Goal: Task Accomplishment & Management: Manage account settings

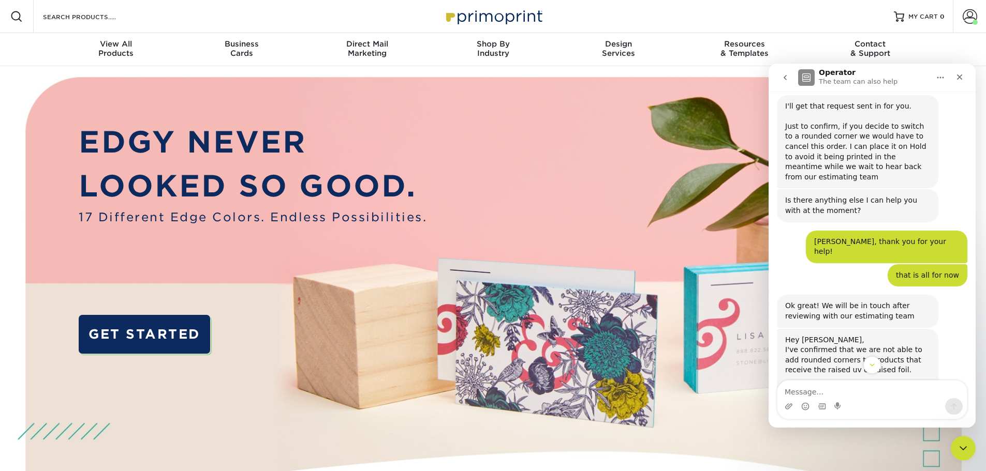
scroll to position [983, 0]
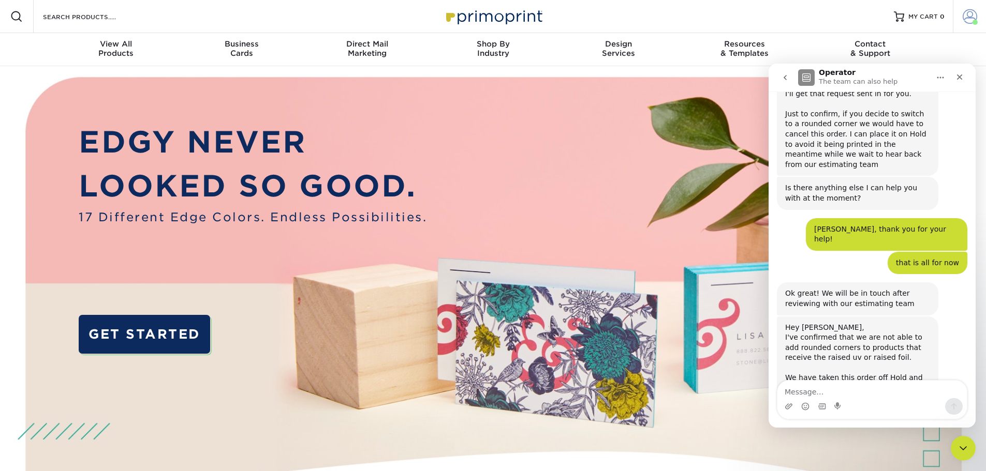
click at [973, 16] on span at bounding box center [969, 16] width 14 height 14
click at [960, 75] on icon "Close" at bounding box center [959, 77] width 8 height 8
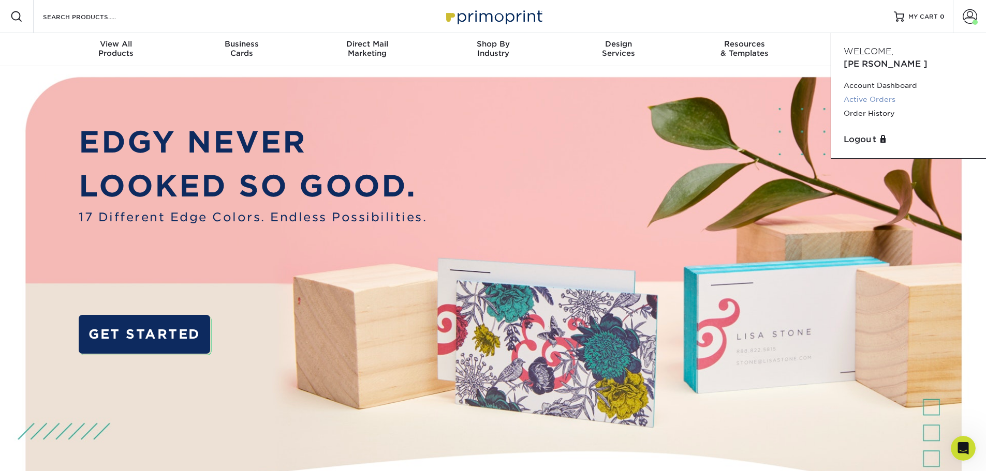
click at [871, 93] on link "Active Orders" at bounding box center [908, 100] width 130 height 14
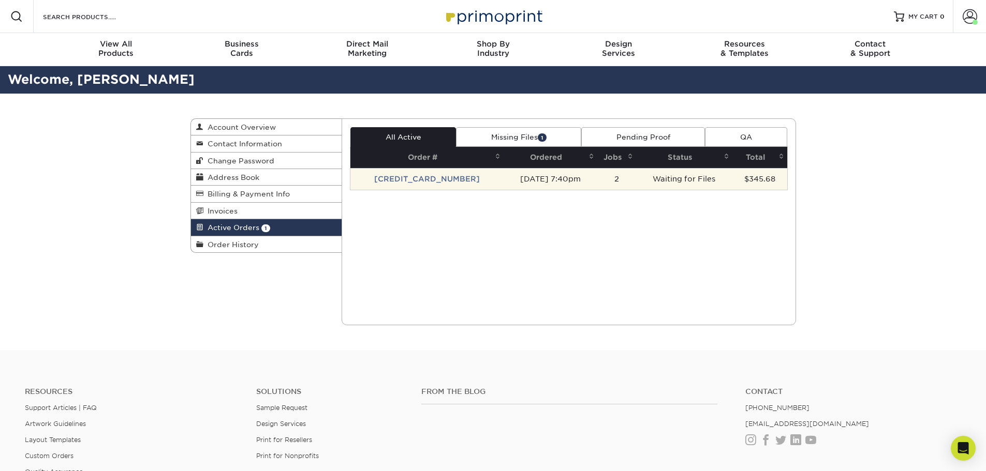
click at [449, 180] on td "[CREDIT_CARD_NUMBER]" at bounding box center [426, 179] width 153 height 22
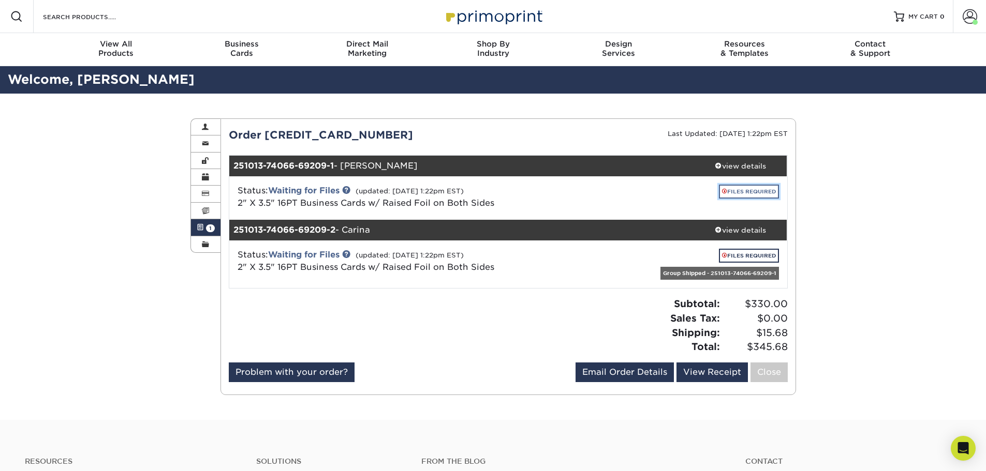
click at [760, 195] on link "FILES REQUIRED" at bounding box center [749, 192] width 60 height 14
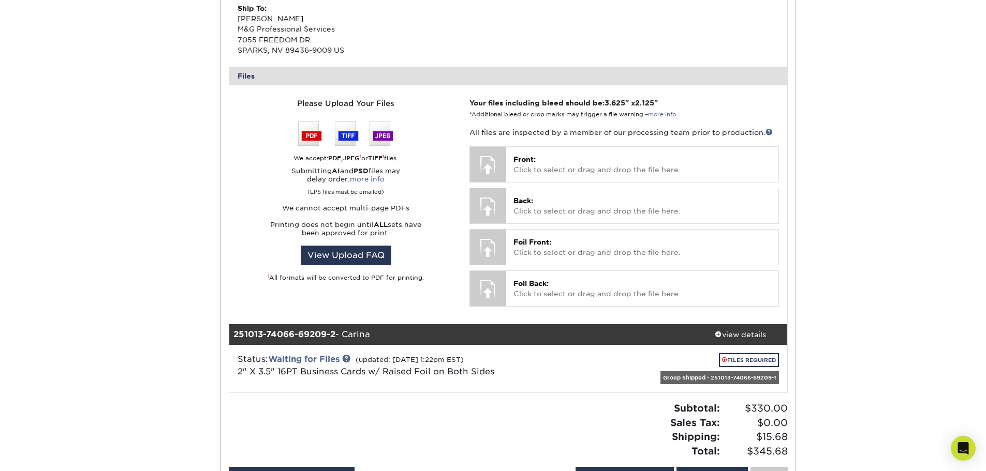
scroll to position [362, 0]
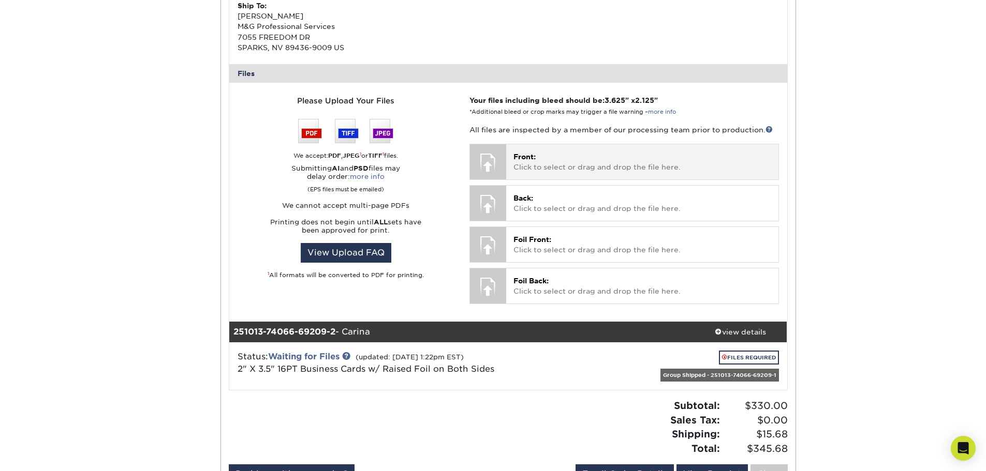
click at [617, 162] on p "Front: Click to select or drag and drop the file here." at bounding box center [641, 162] width 257 height 21
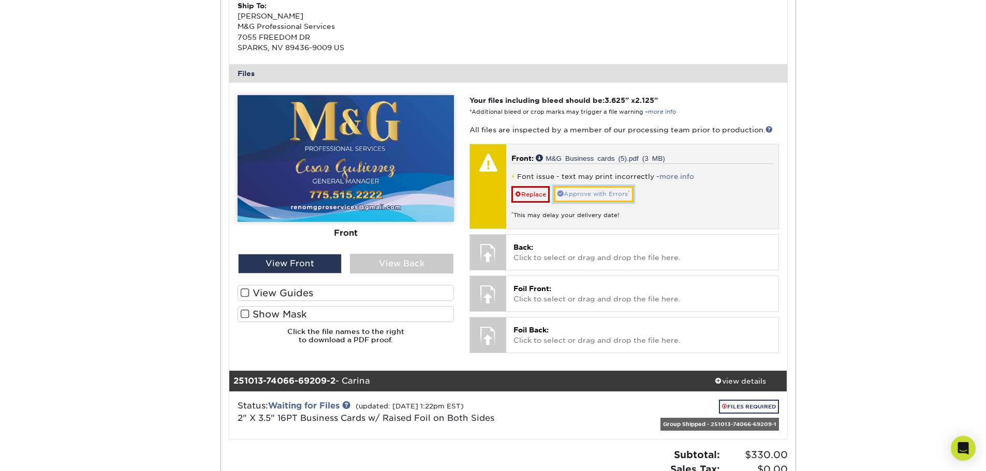
click at [590, 194] on link "Approve with Errors *" at bounding box center [594, 194] width 80 height 16
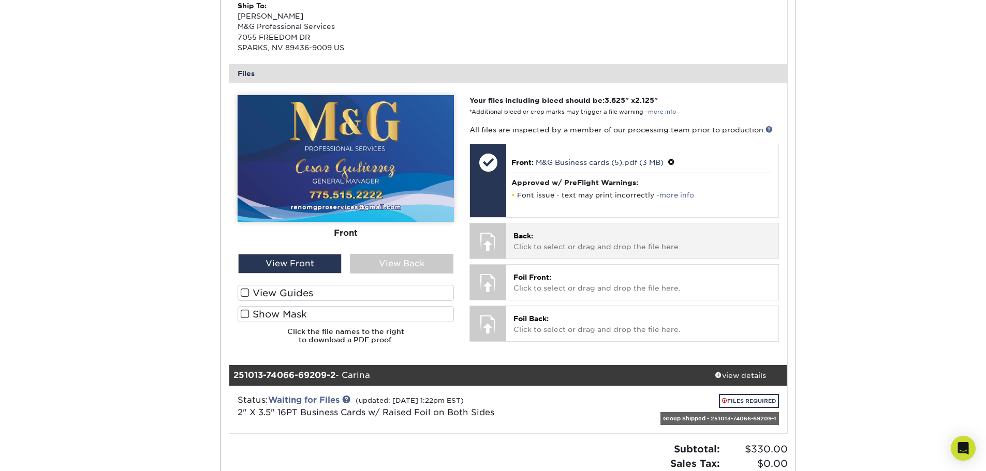
click at [553, 230] on div "Back: Click to select or drag and drop the file here. Choose file" at bounding box center [642, 241] width 272 height 35
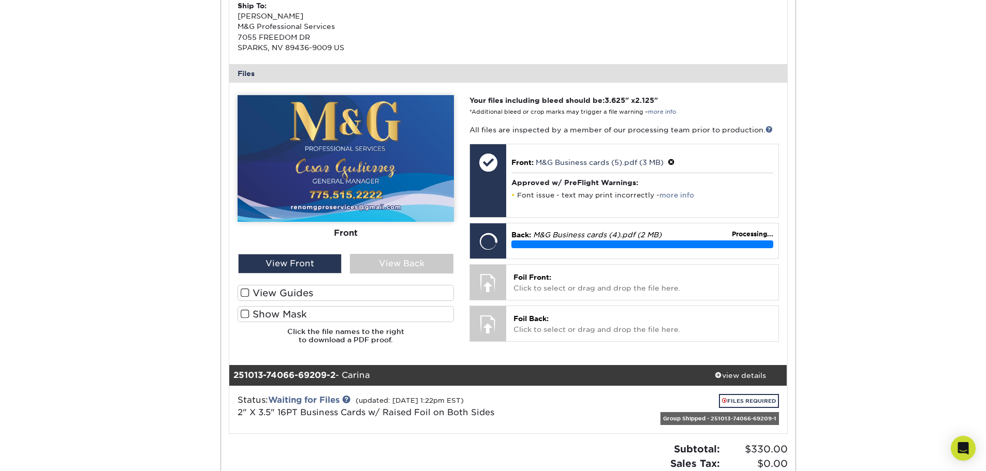
click at [245, 314] on span at bounding box center [245, 314] width 9 height 10
click at [0, 0] on input "Show Mask" at bounding box center [0, 0] width 0 height 0
click at [248, 292] on span at bounding box center [245, 293] width 9 height 10
click at [0, 0] on input "View Guides" at bounding box center [0, 0] width 0 height 0
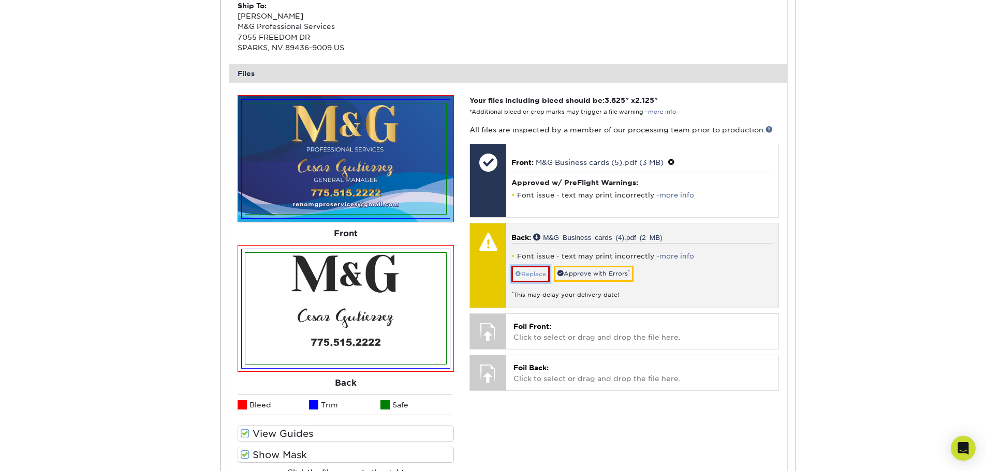
click at [541, 276] on link "Replace" at bounding box center [530, 274] width 38 height 17
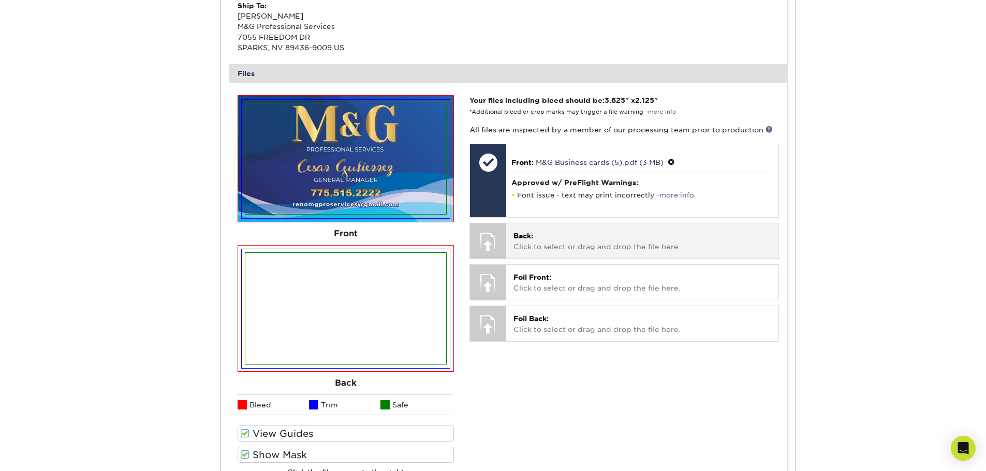
click at [528, 247] on p "Back: Click to select or drag and drop the file here." at bounding box center [641, 241] width 257 height 21
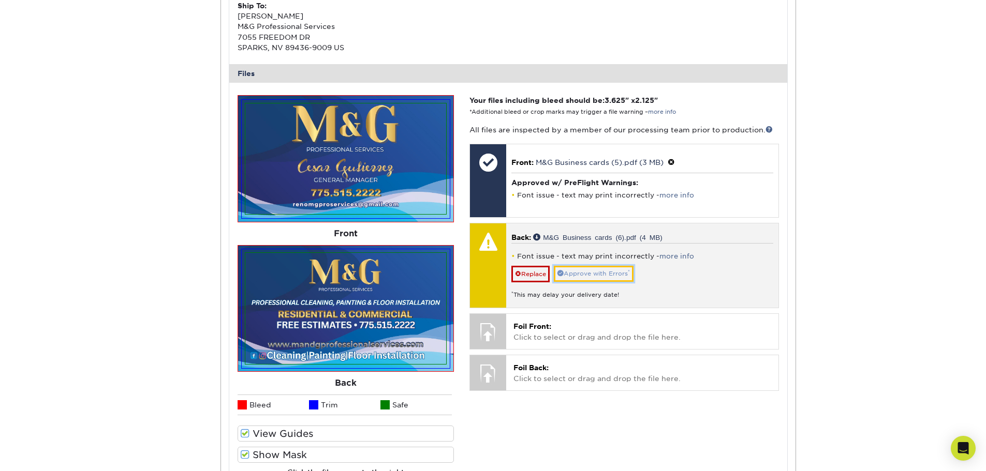
click at [585, 275] on link "Approve with Errors *" at bounding box center [594, 274] width 80 height 16
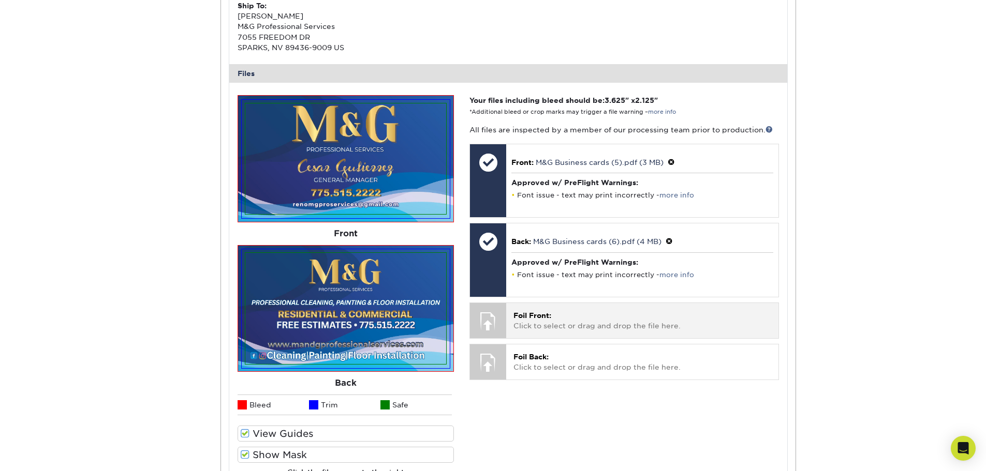
click at [566, 329] on p "Foil Front: Click to select or drag and drop the file here." at bounding box center [641, 320] width 257 height 21
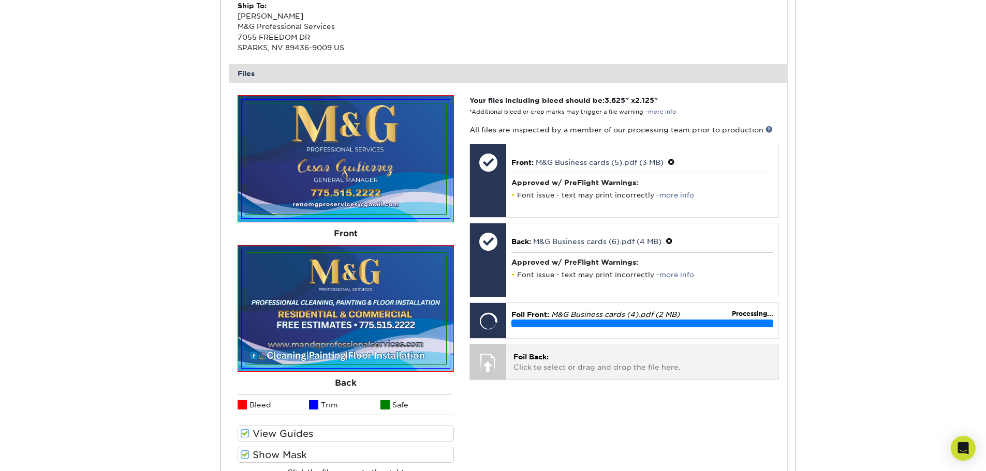
click at [572, 361] on p "Foil Back: Click to select or drag and drop the file here." at bounding box center [641, 362] width 257 height 21
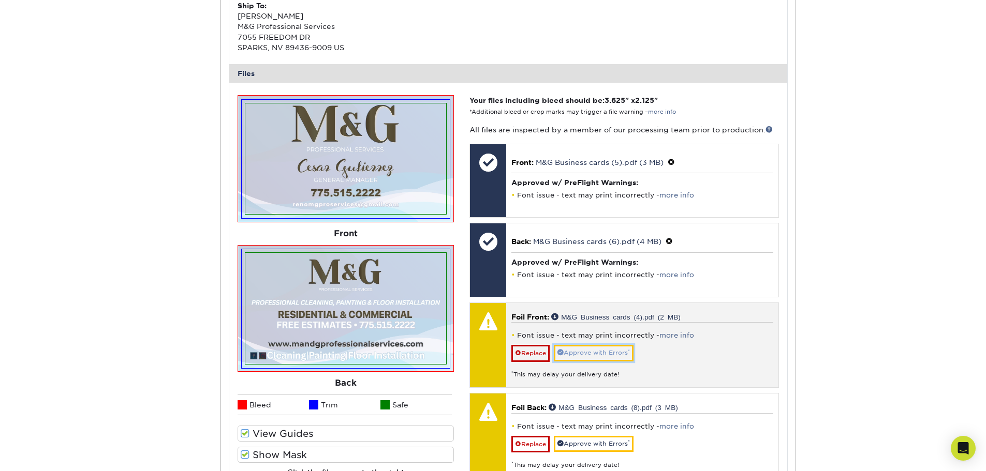
click at [597, 354] on link "Approve with Errors *" at bounding box center [594, 353] width 80 height 16
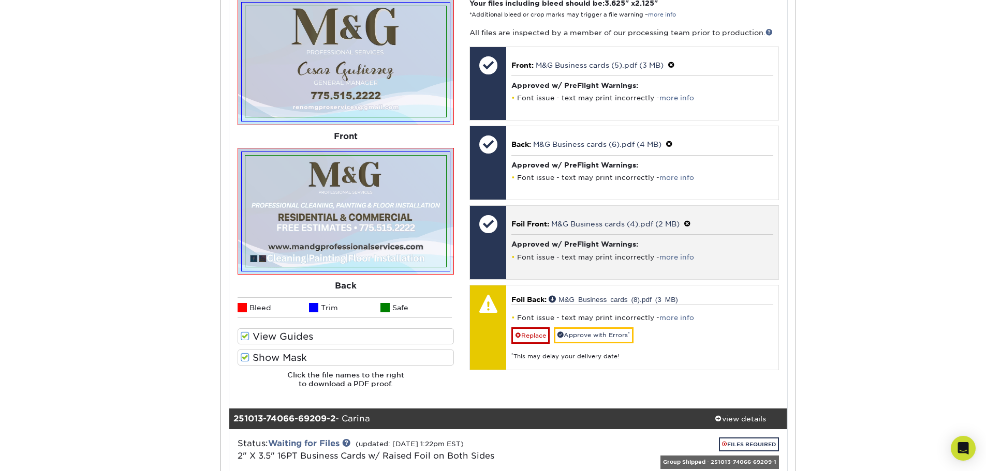
scroll to position [483, 0]
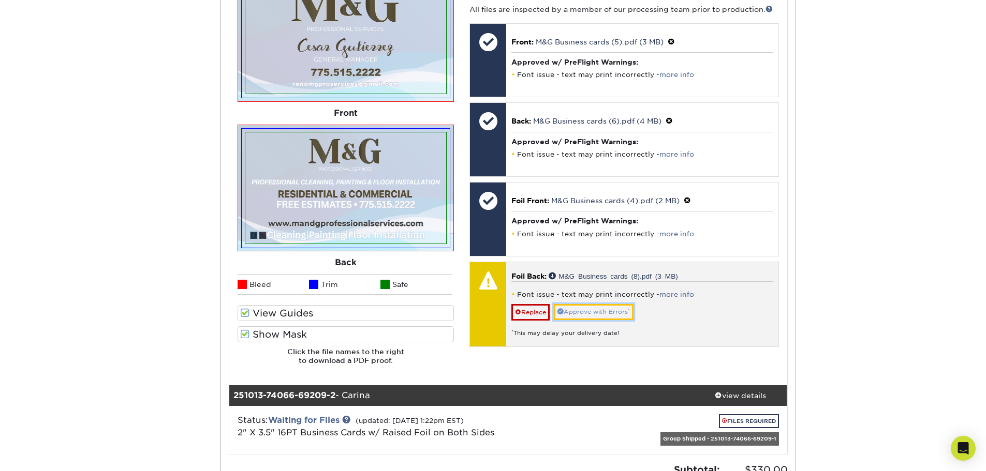
click at [593, 310] on link "Approve with Errors *" at bounding box center [594, 312] width 80 height 16
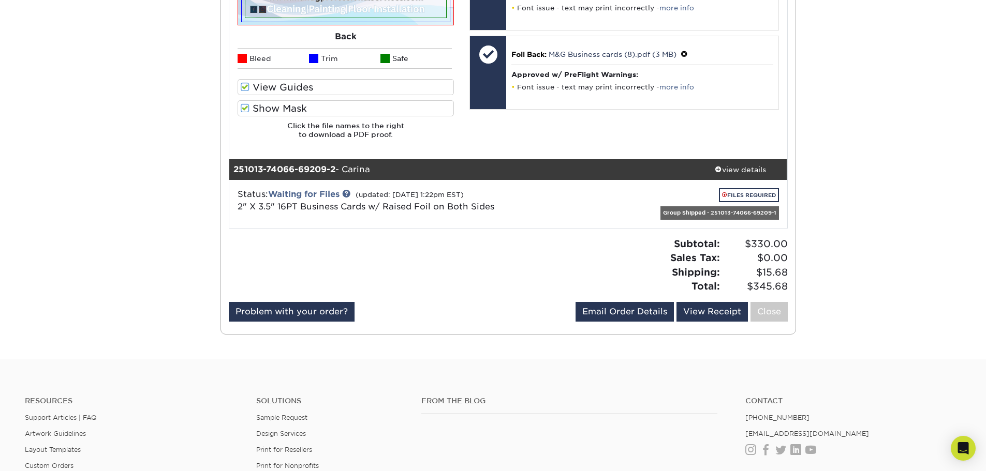
scroll to position [724, 0]
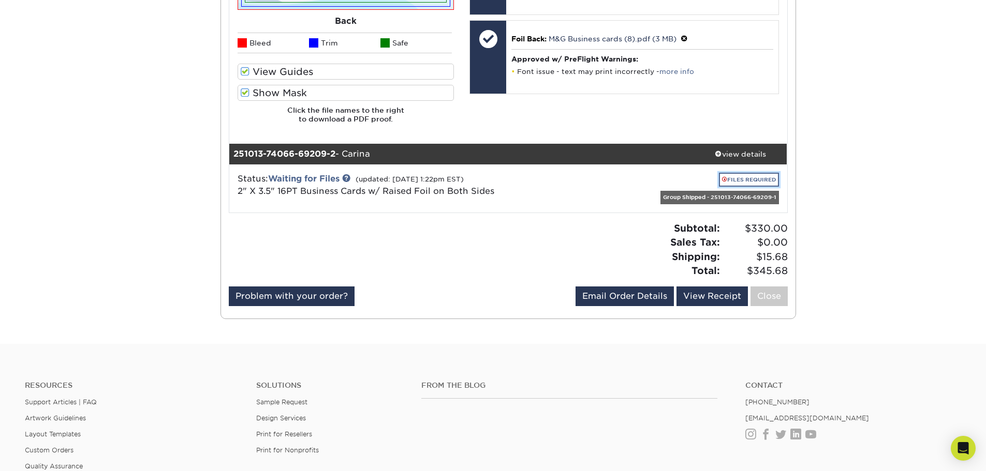
click at [749, 178] on link "FILES REQUIRED" at bounding box center [749, 180] width 60 height 14
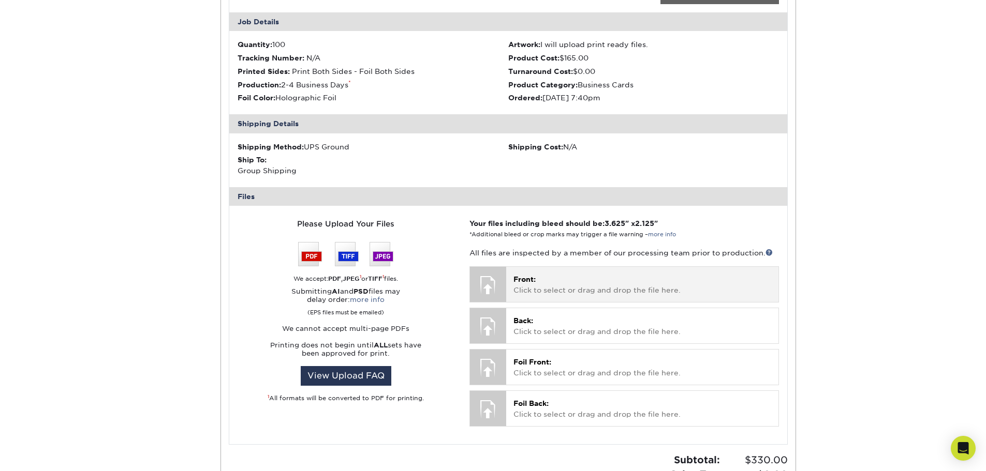
scroll to position [966, 0]
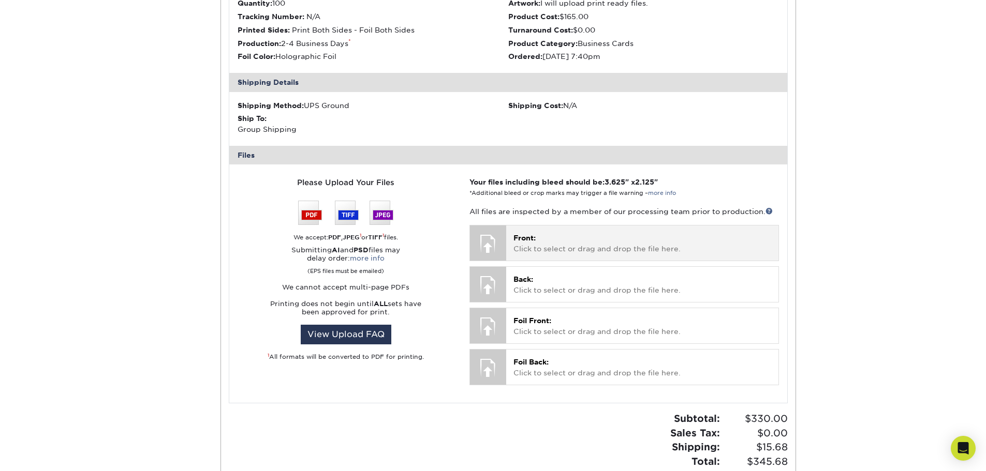
click at [556, 240] on p "Front: Click to select or drag and drop the file here." at bounding box center [641, 243] width 257 height 21
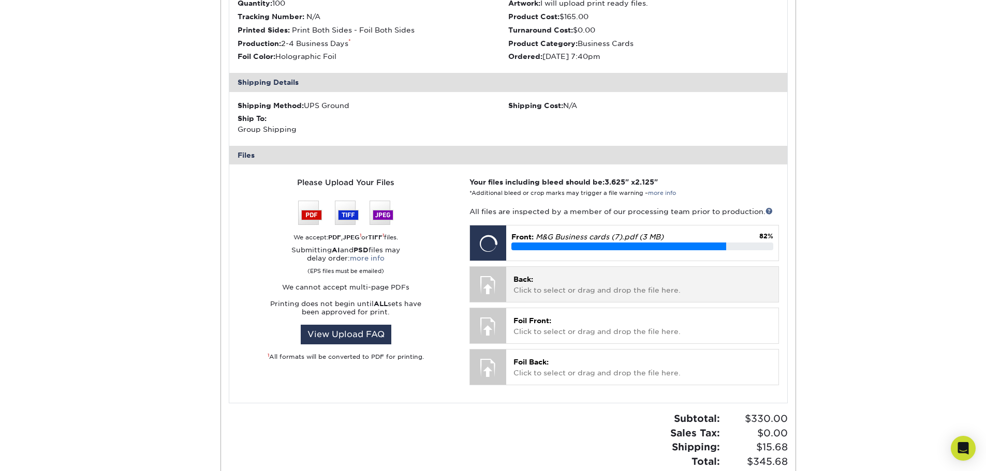
click at [589, 283] on p "Back: Click to select or drag and drop the file here." at bounding box center [641, 284] width 257 height 21
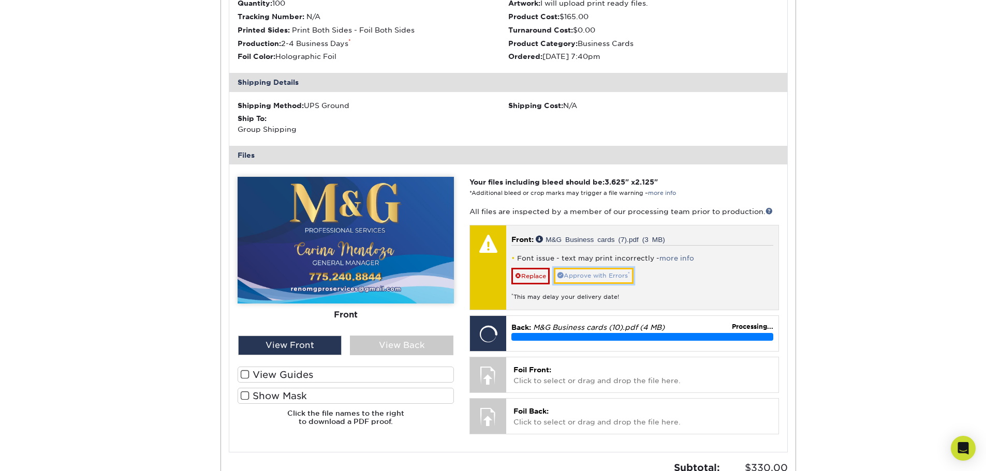
click at [594, 273] on link "Approve with Errors *" at bounding box center [594, 276] width 80 height 16
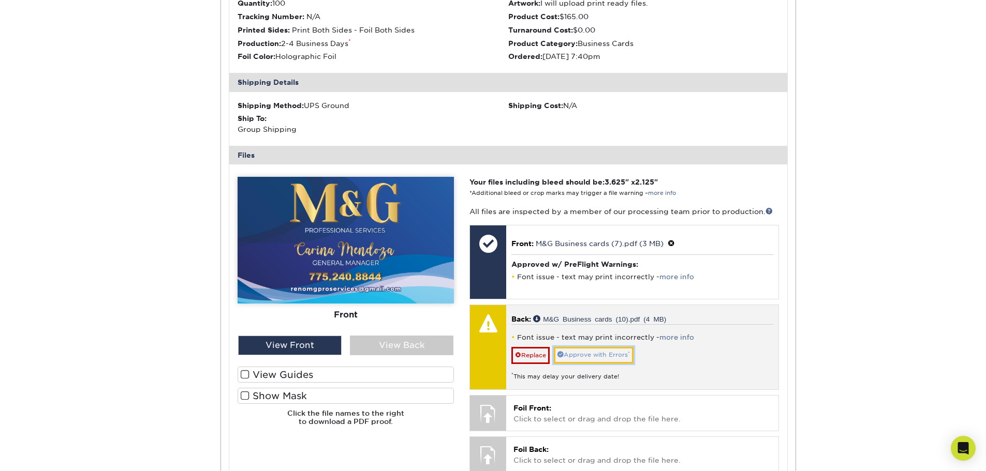
click at [585, 356] on link "Approve with Errors *" at bounding box center [594, 355] width 80 height 16
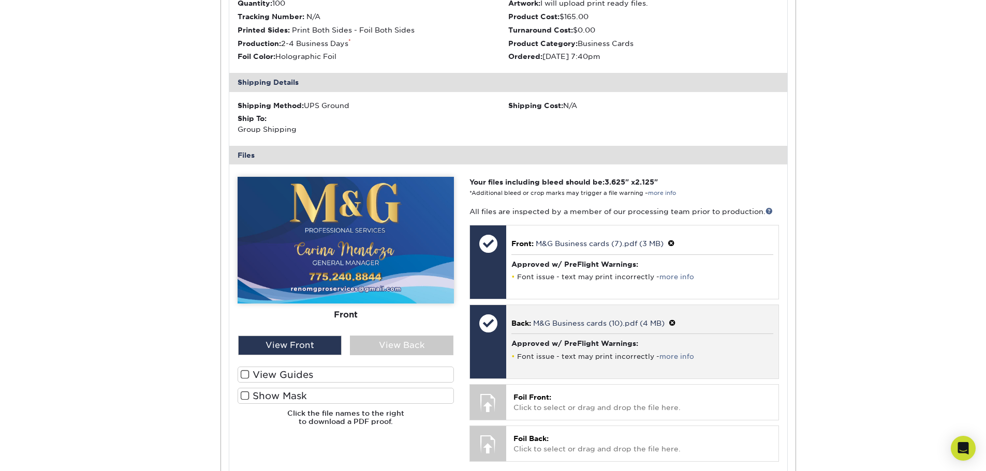
scroll to position [1087, 0]
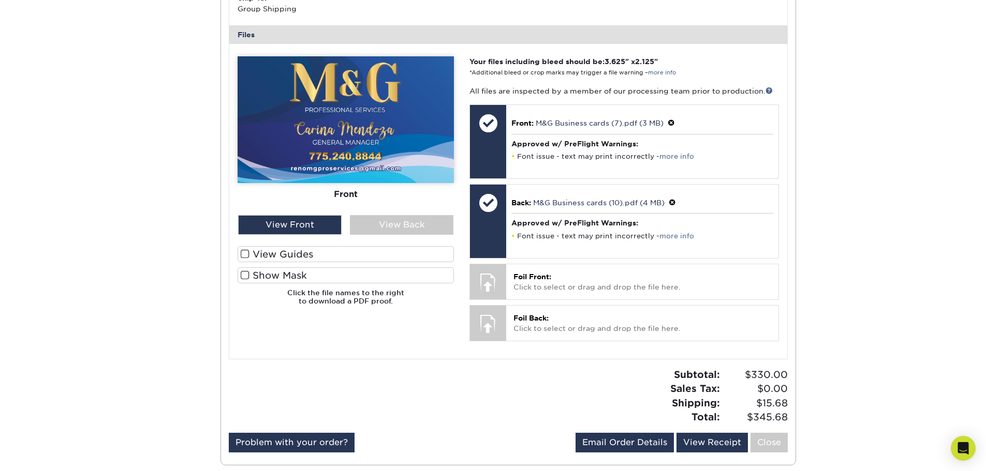
click at [246, 275] on span at bounding box center [245, 276] width 9 height 10
click at [0, 0] on input "Show Mask" at bounding box center [0, 0] width 0 height 0
click at [245, 260] on label "View Guides" at bounding box center [346, 254] width 216 height 16
click at [0, 0] on input "View Guides" at bounding box center [0, 0] width 0 height 0
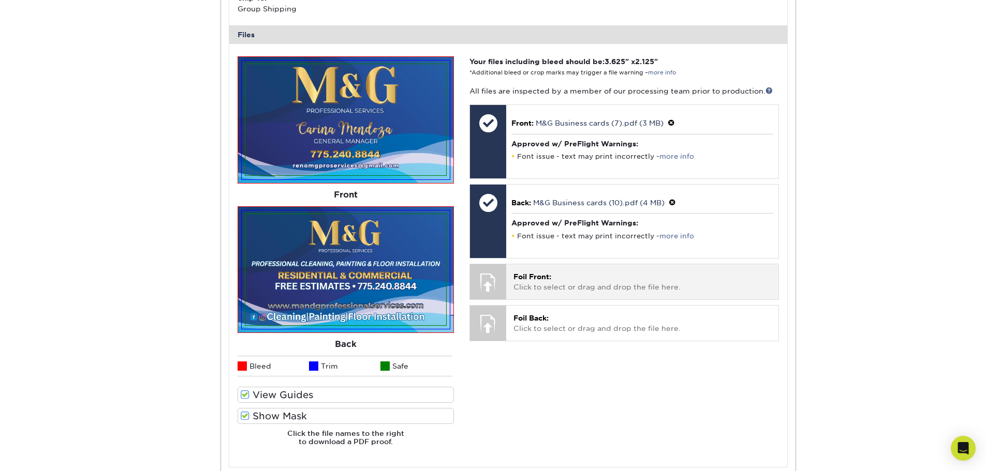
click at [614, 282] on p "Foil Front: Click to select or drag and drop the file here." at bounding box center [641, 282] width 257 height 21
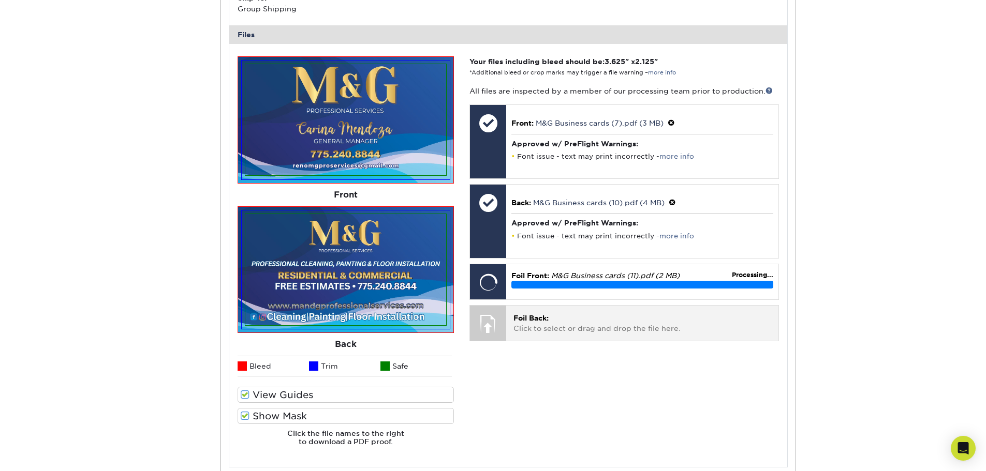
click at [576, 324] on p "Foil Back: Click to select or drag and drop the file here." at bounding box center [641, 323] width 257 height 21
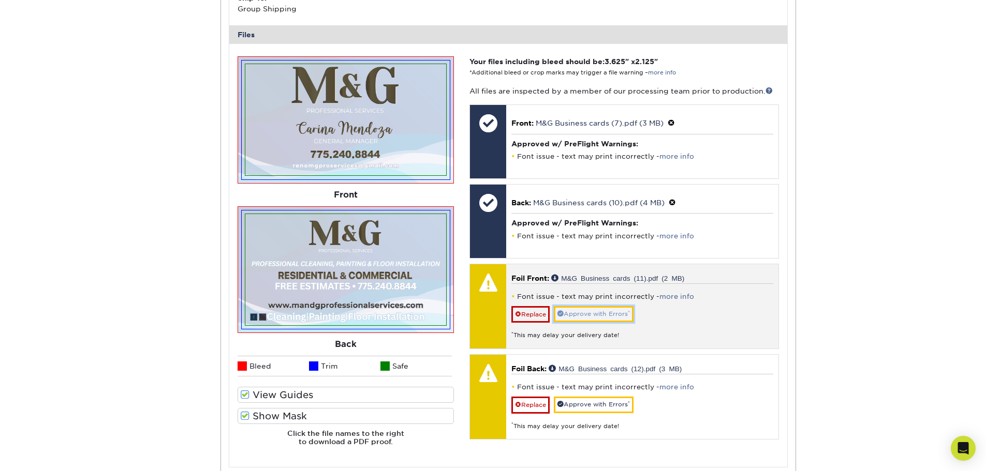
click at [587, 315] on link "Approve with Errors *" at bounding box center [594, 314] width 80 height 16
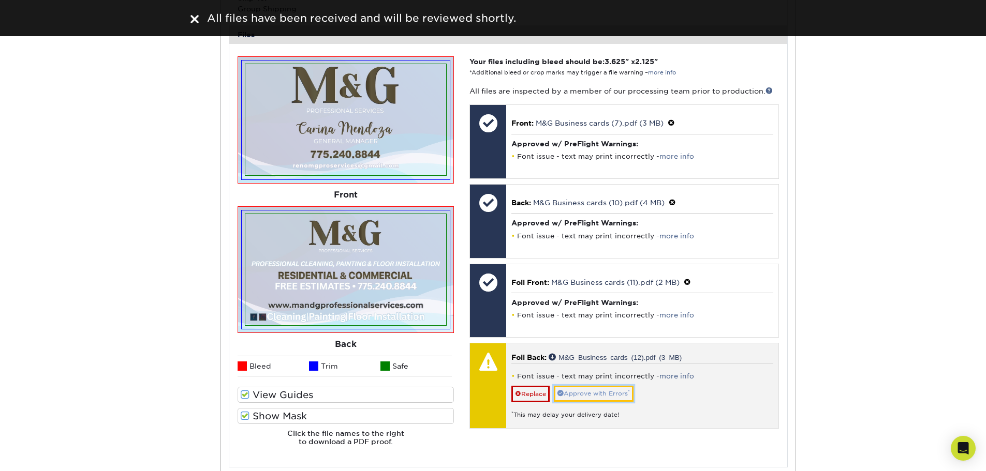
click at [590, 389] on link "Approve with Errors *" at bounding box center [594, 394] width 80 height 16
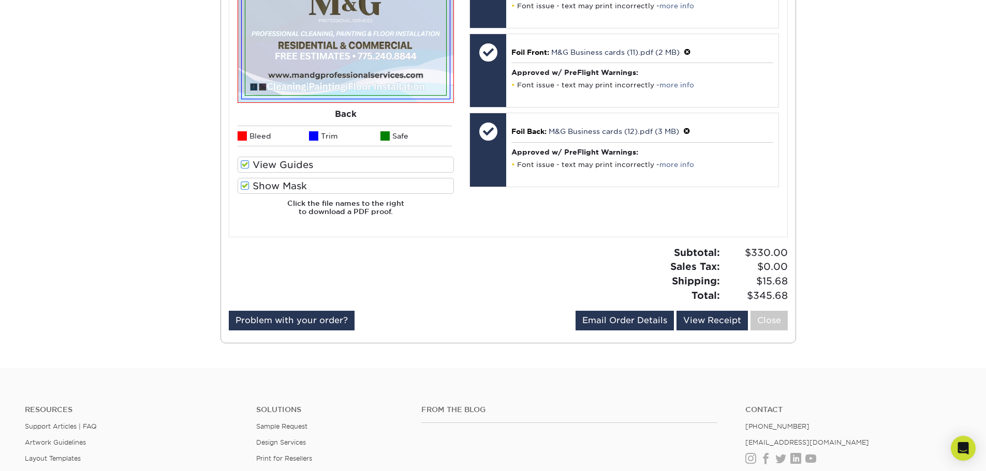
scroll to position [1207, 0]
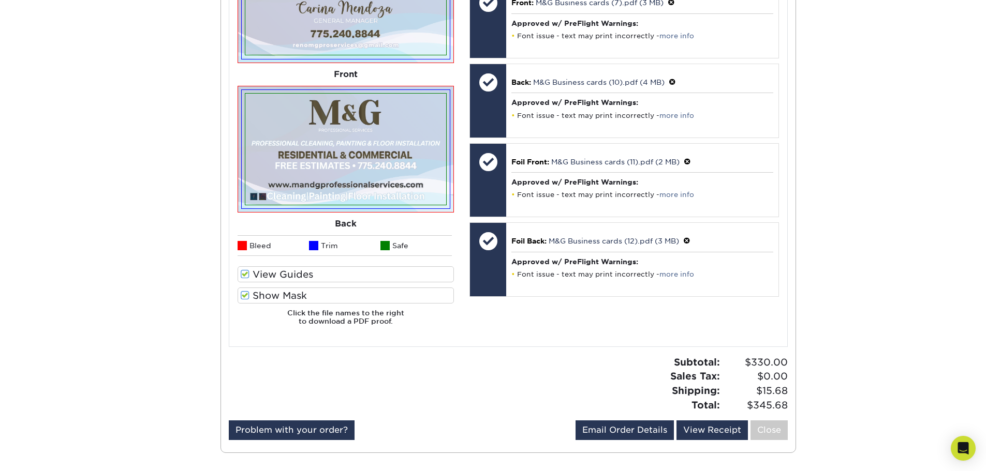
click at [579, 339] on div "The file uploader is not compatible with mobile devices. Please increase your b…" at bounding box center [508, 134] width 558 height 423
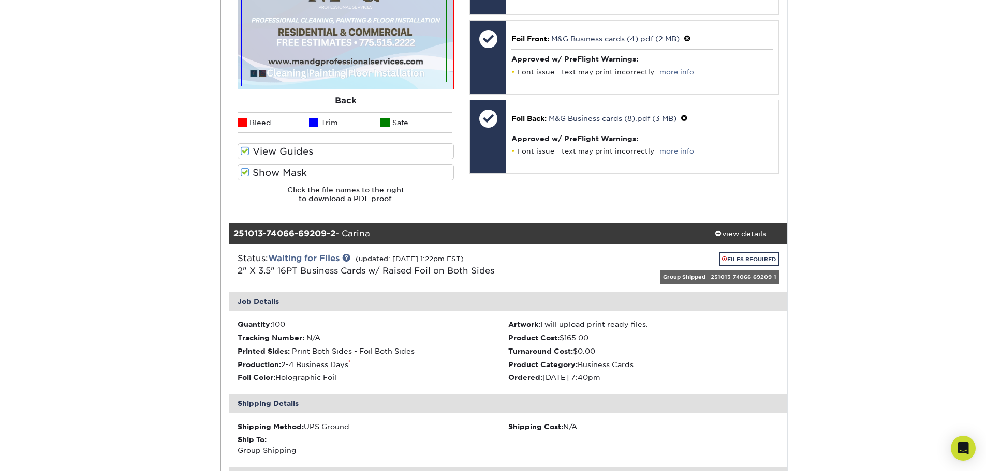
scroll to position [845, 0]
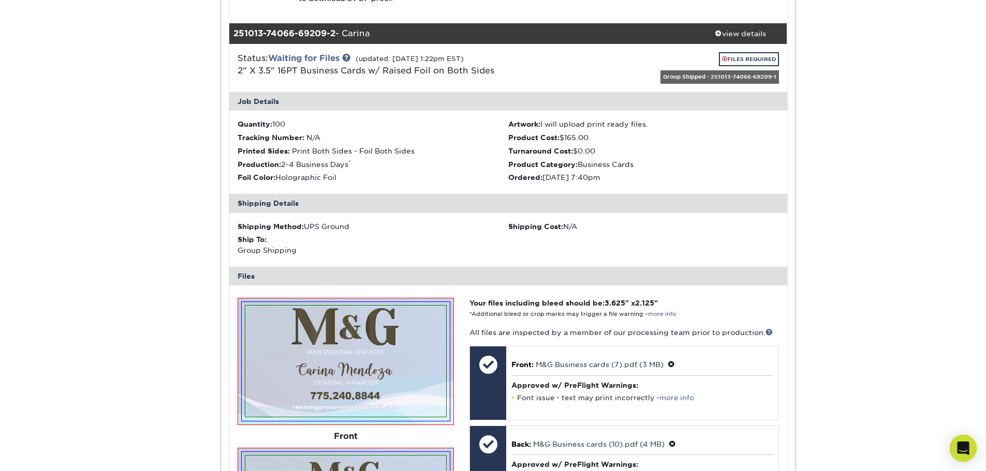
click at [962, 441] on div "Open Intercom Messenger" at bounding box center [963, 448] width 27 height 27
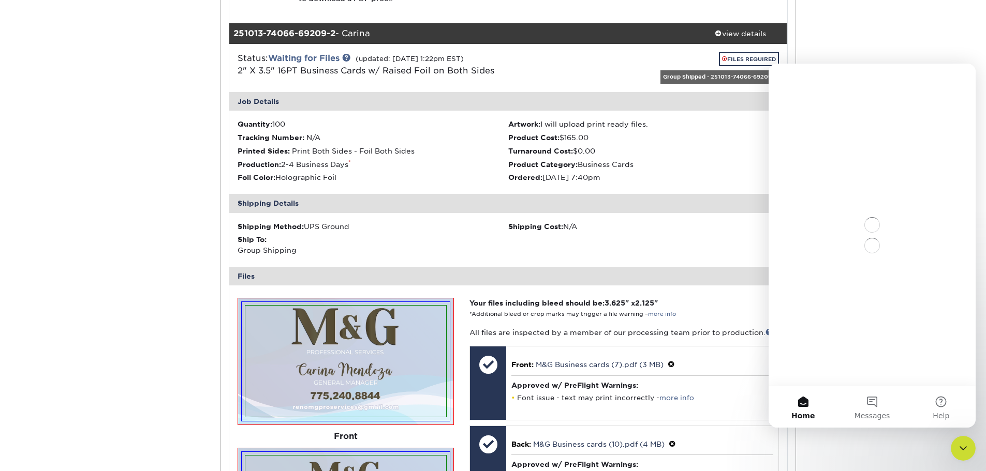
scroll to position [0, 0]
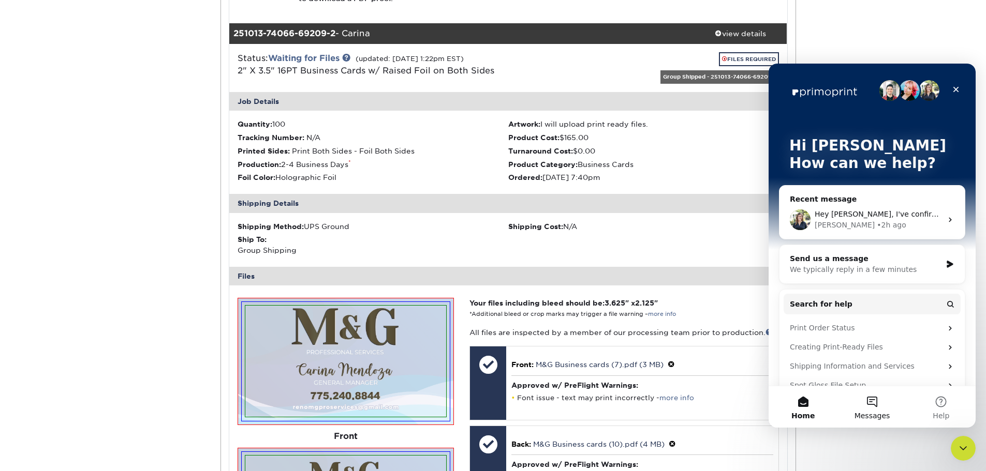
click at [864, 408] on button "Messages" at bounding box center [871, 407] width 69 height 41
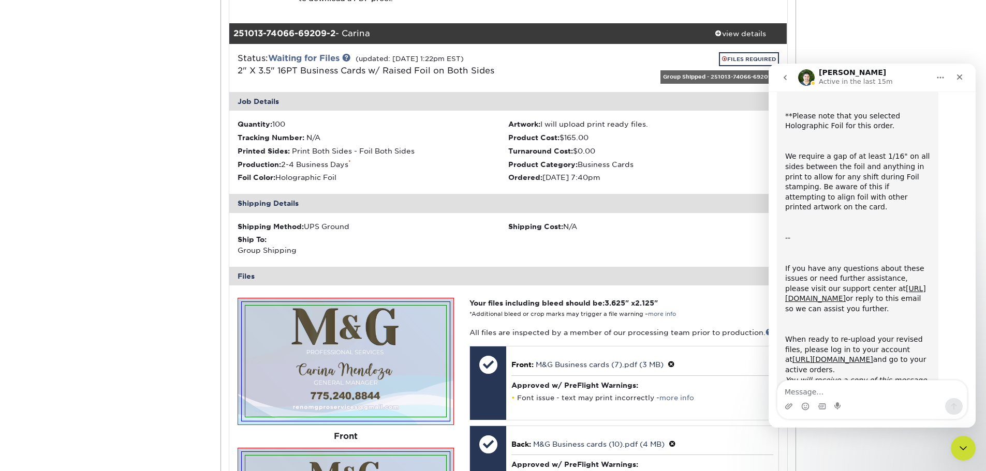
scroll to position [468, 0]
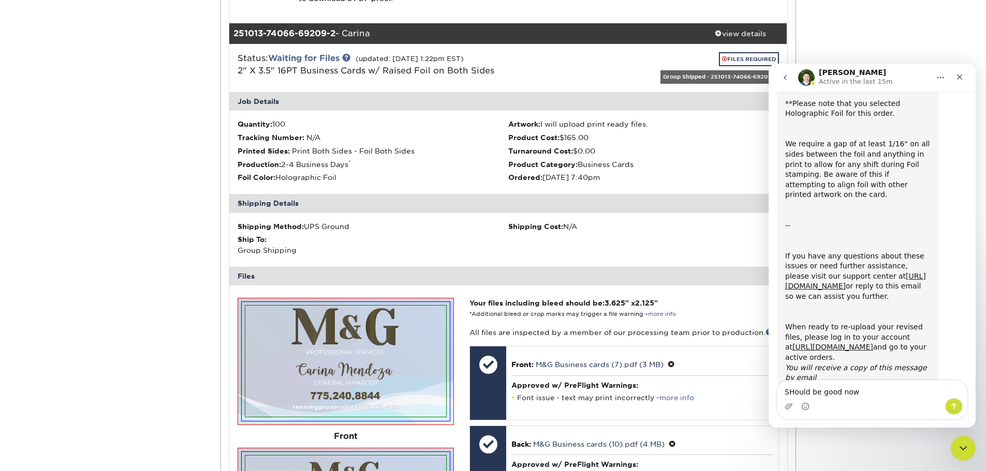
click at [804, 391] on textarea "SHould be good now" at bounding box center [871, 390] width 189 height 18
click at [794, 391] on textarea "SHould be good now" at bounding box center [871, 390] width 189 height 18
type textarea "Should be good now"
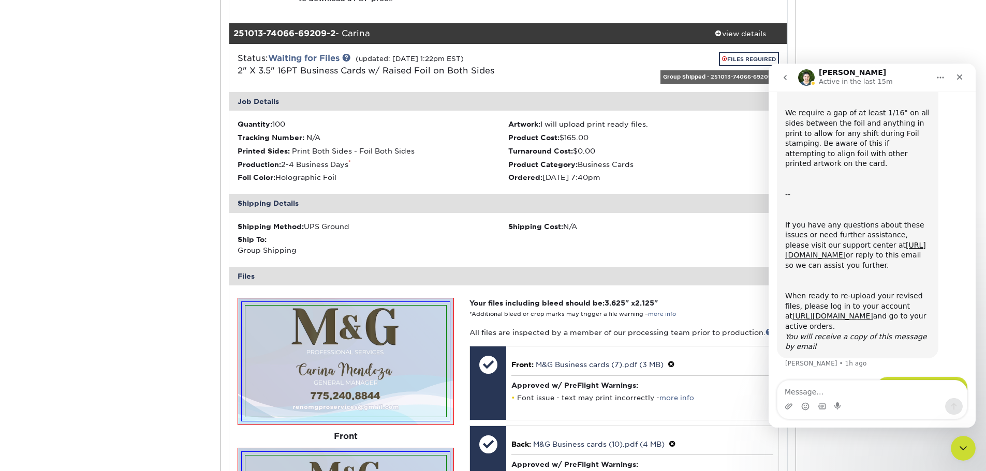
click at [867, 37] on div "Active Orders Account Overview Contact Information Change Password Address Book…" at bounding box center [493, 45] width 986 height 1592
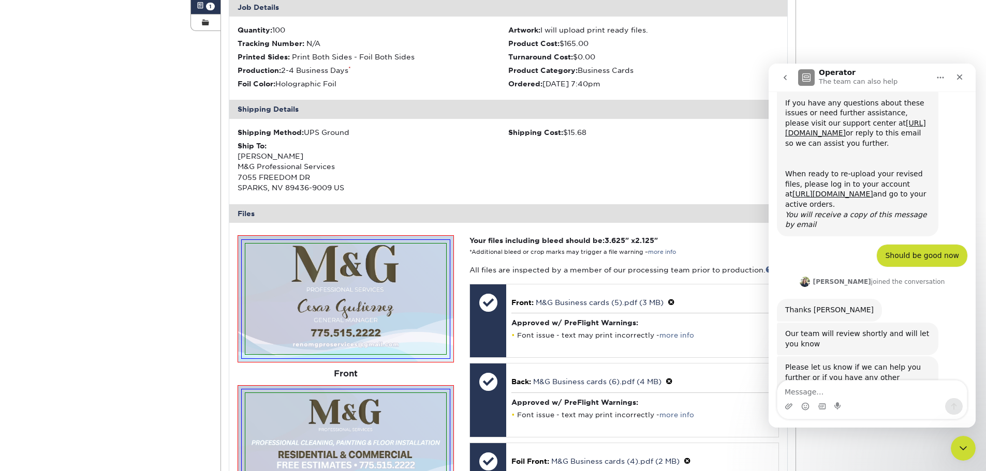
scroll to position [0, 0]
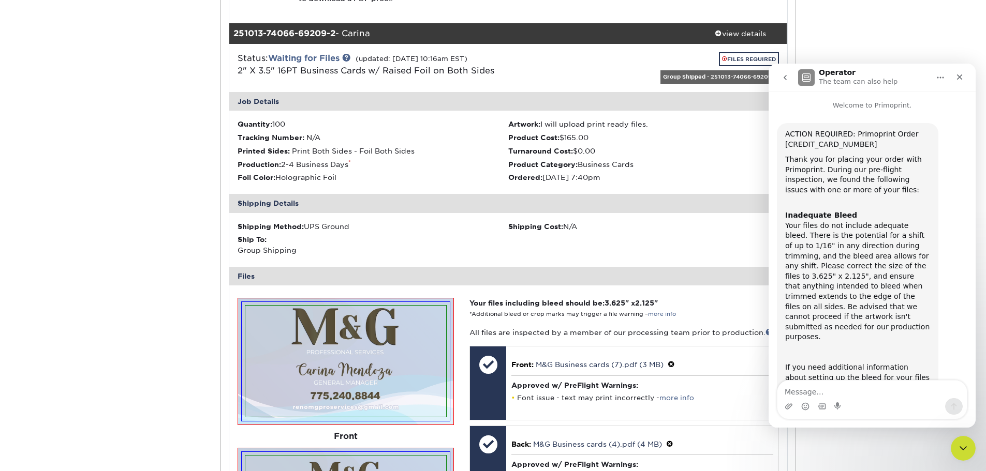
scroll to position [983, 0]
